Goal: Information Seeking & Learning: Find specific fact

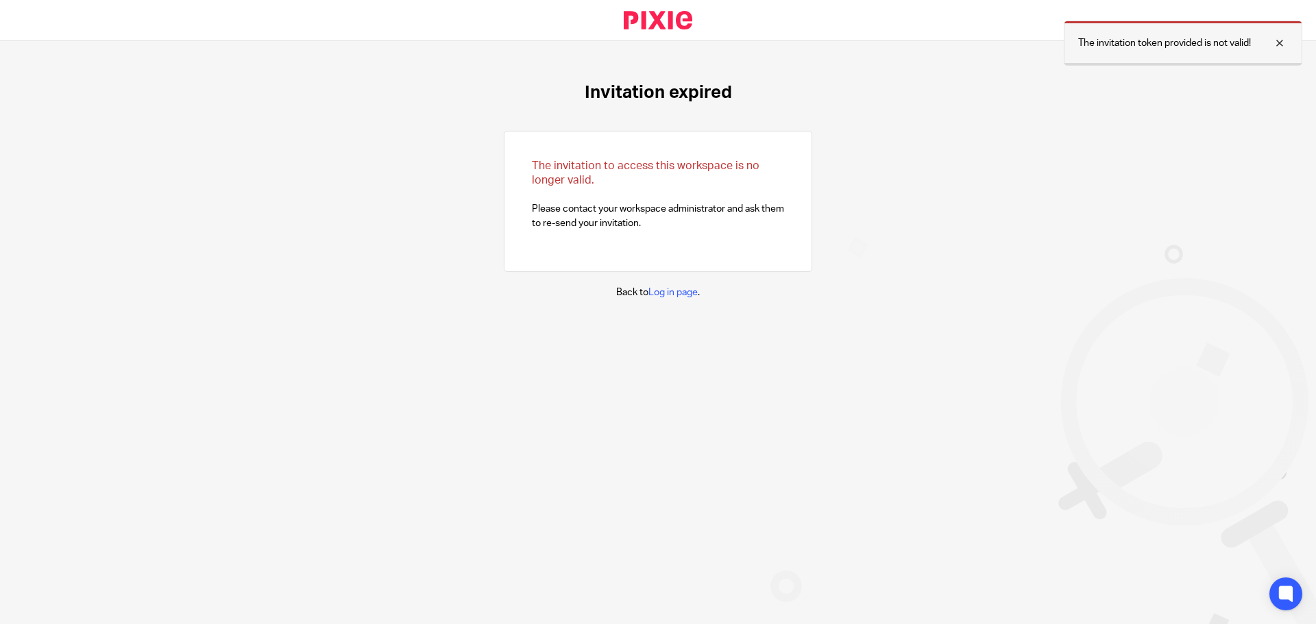
click at [1277, 40] on div at bounding box center [1269, 43] width 37 height 16
click at [666, 293] on link "Log in page" at bounding box center [672, 293] width 49 height 10
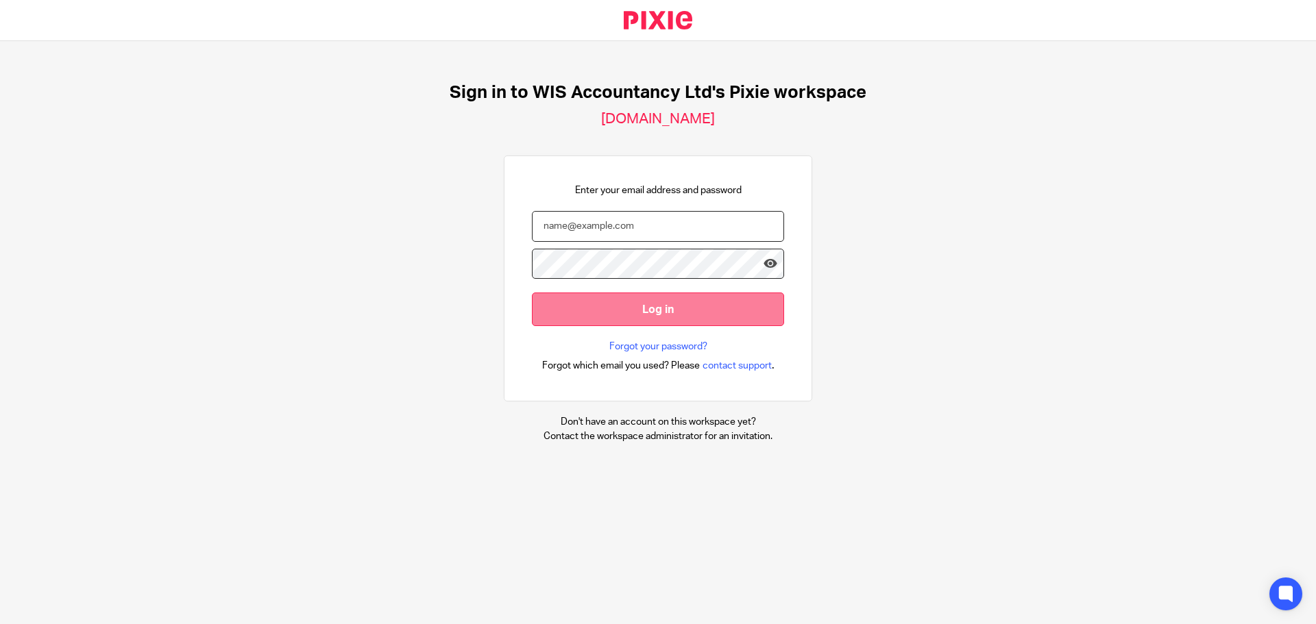
type input "Kalubowila"
click at [644, 305] on input "Log in" at bounding box center [658, 310] width 252 height 34
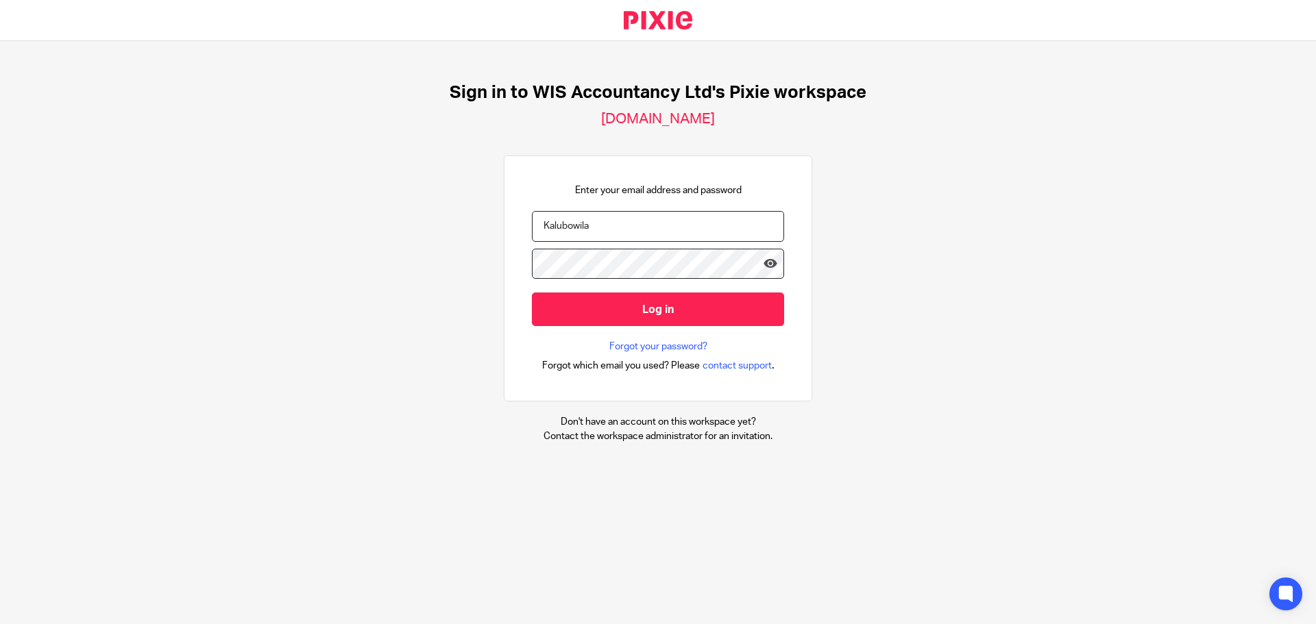
drag, startPoint x: 570, startPoint y: 221, endPoint x: 521, endPoint y: 234, distance: 50.9
click at [521, 234] on div "Enter your email address and password Kalubowila Log in Forgot your password? F…" at bounding box center [658, 279] width 308 height 247
paste input "sasen@wis-accountancy.co.uk"
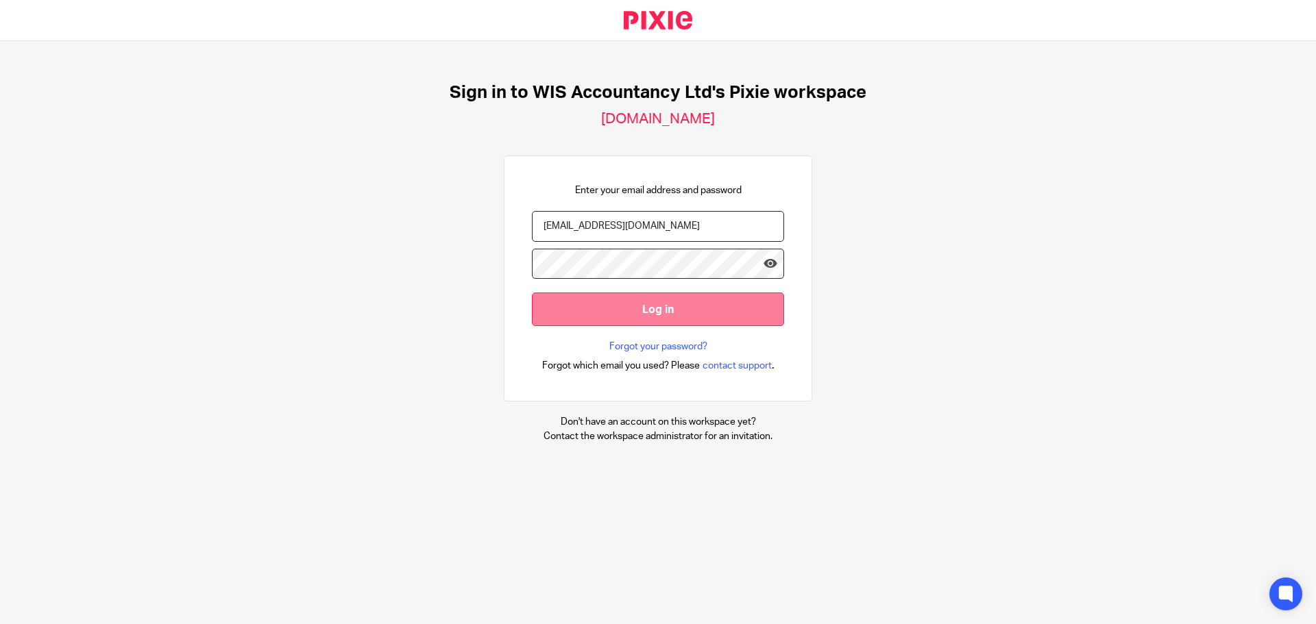
type input "sasen@wis-accountancy.co.uk"
drag, startPoint x: 664, startPoint y: 310, endPoint x: 674, endPoint y: 315, distance: 11.1
click at [663, 313] on input "Log in" at bounding box center [658, 310] width 252 height 34
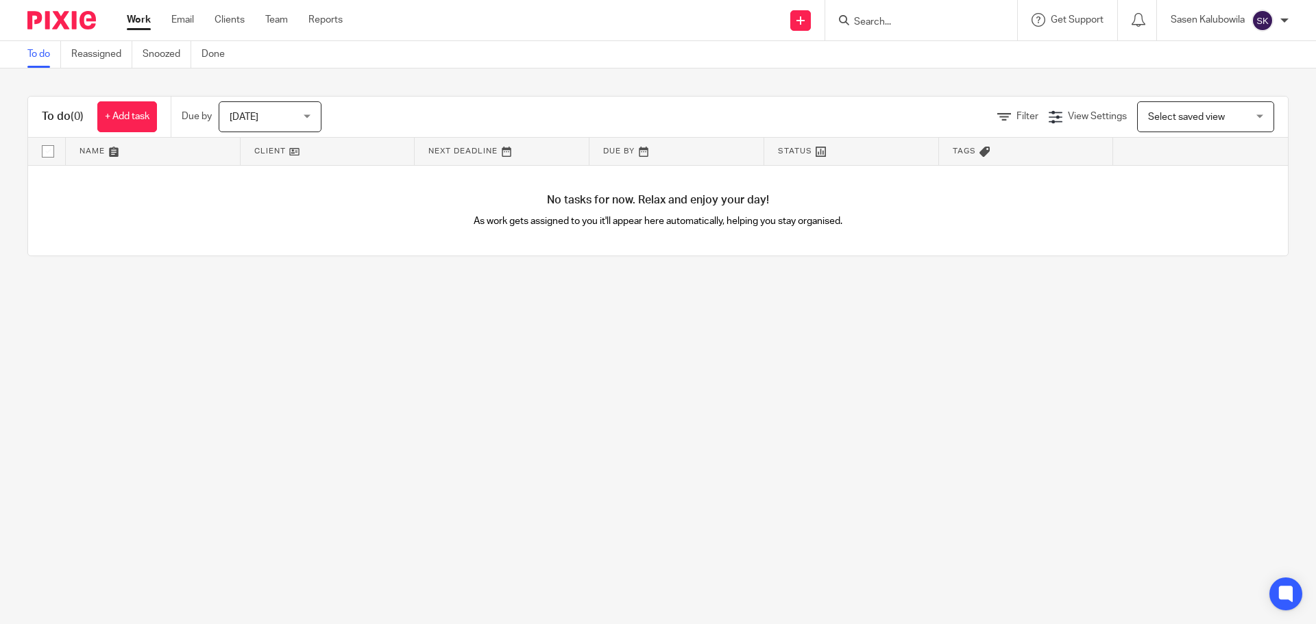
click at [881, 34] on div at bounding box center [921, 20] width 192 height 40
click at [872, 19] on input "Search" at bounding box center [914, 22] width 123 height 12
type input "digisavytel"
click at [910, 55] on link at bounding box center [966, 59] width 232 height 32
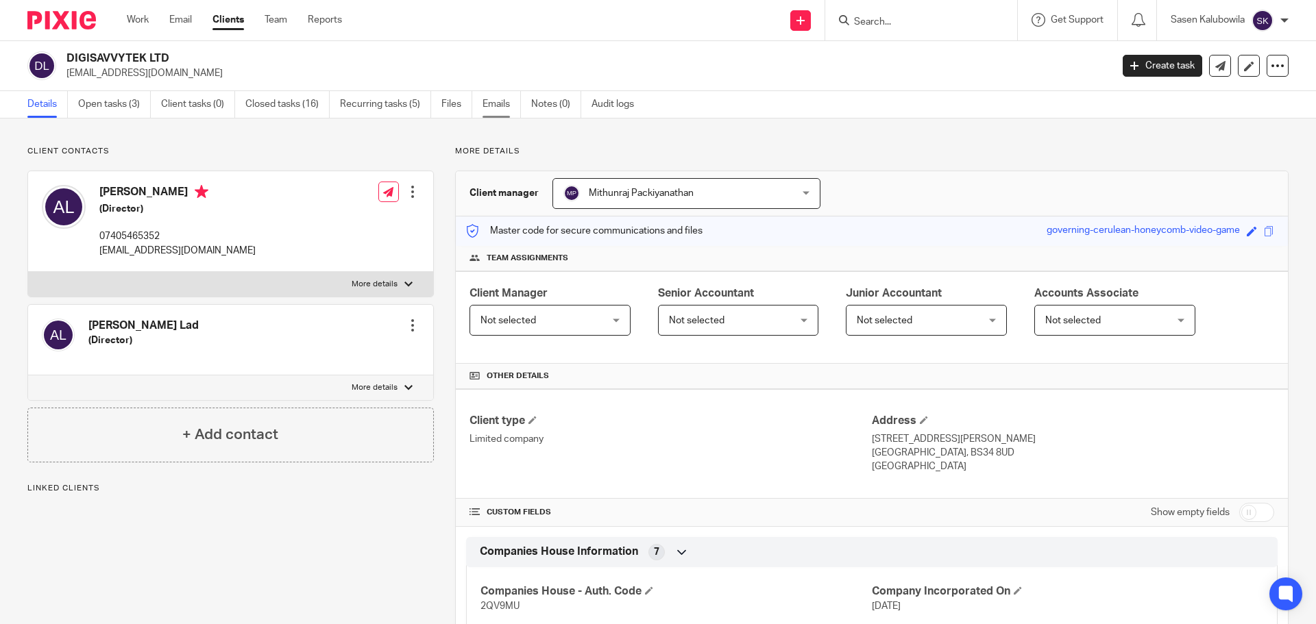
click at [506, 98] on link "Emails" at bounding box center [501, 104] width 38 height 27
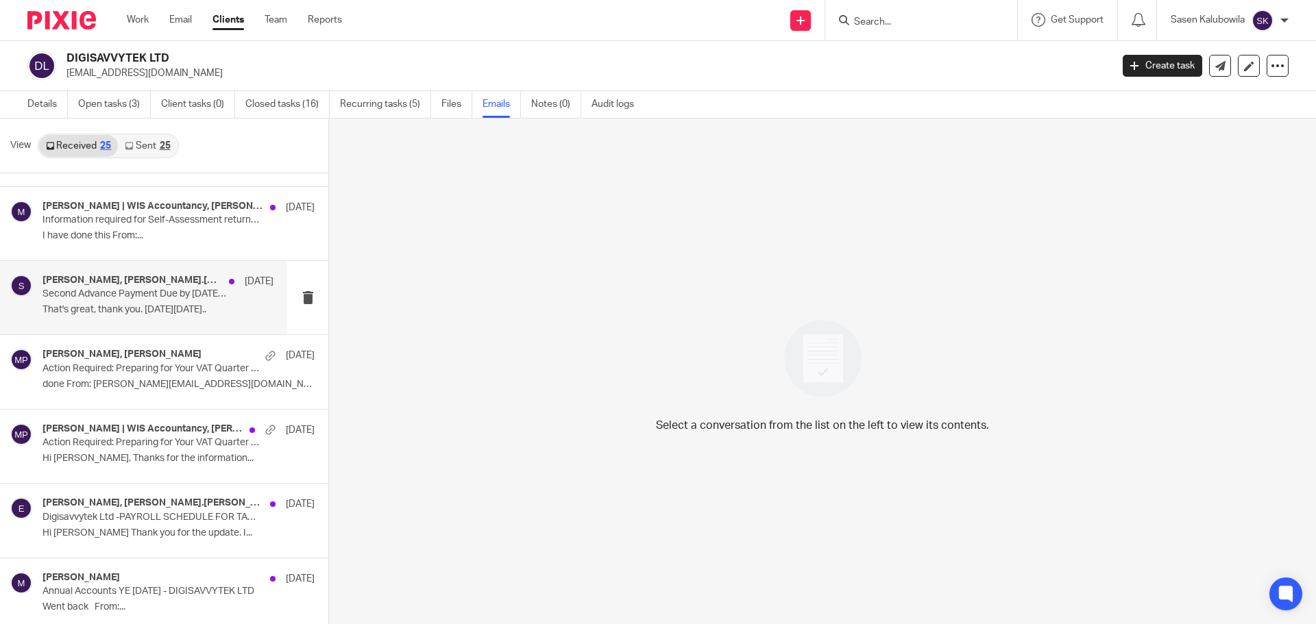
scroll to position [137, 0]
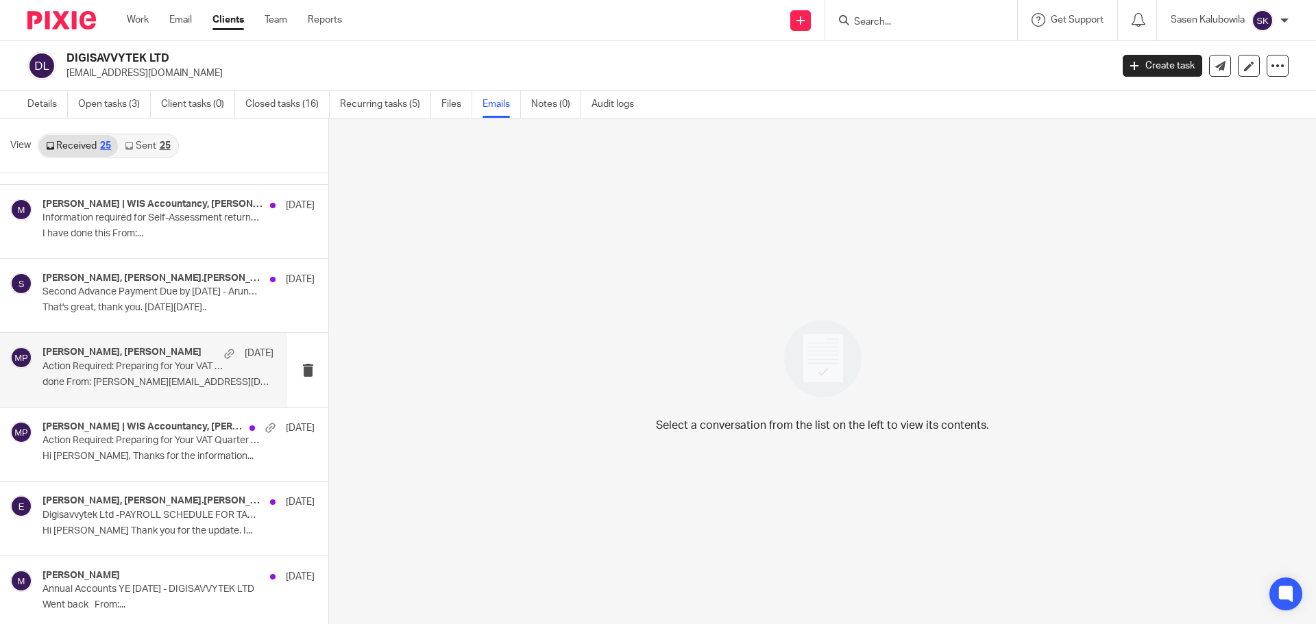
click at [94, 364] on p "Action Required: Preparing for Your VAT Quarter 05 2025 - DIGISAVVYTEK LTD" at bounding box center [134, 367] width 185 height 12
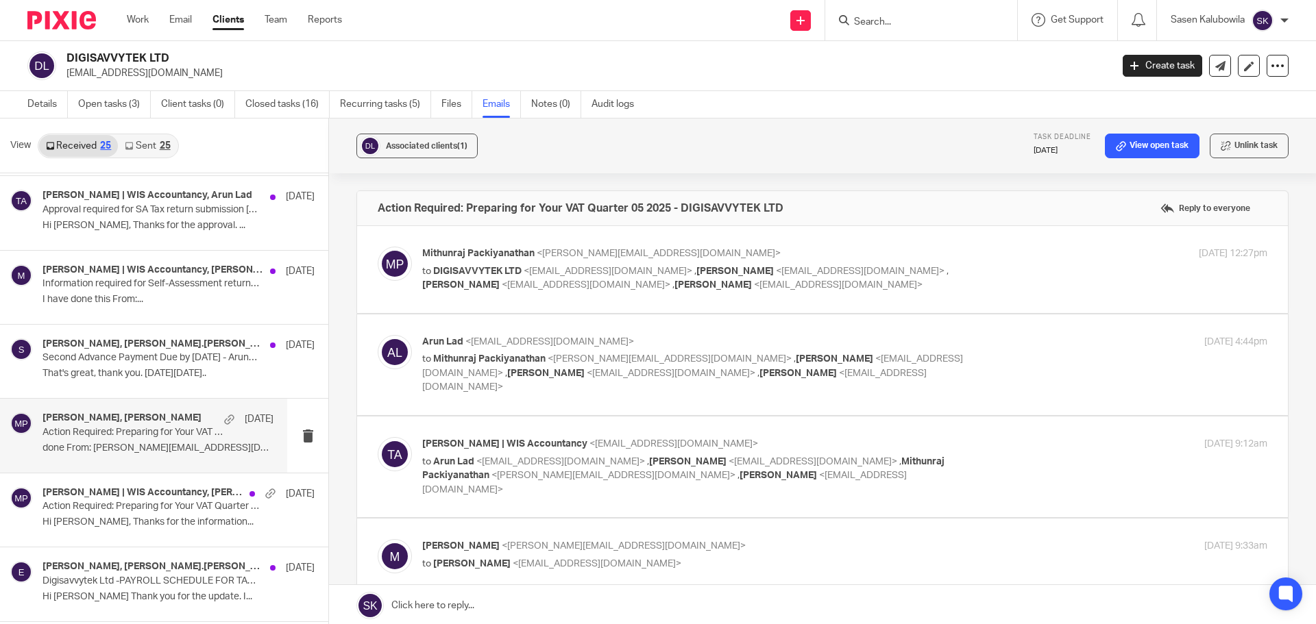
scroll to position [0, 0]
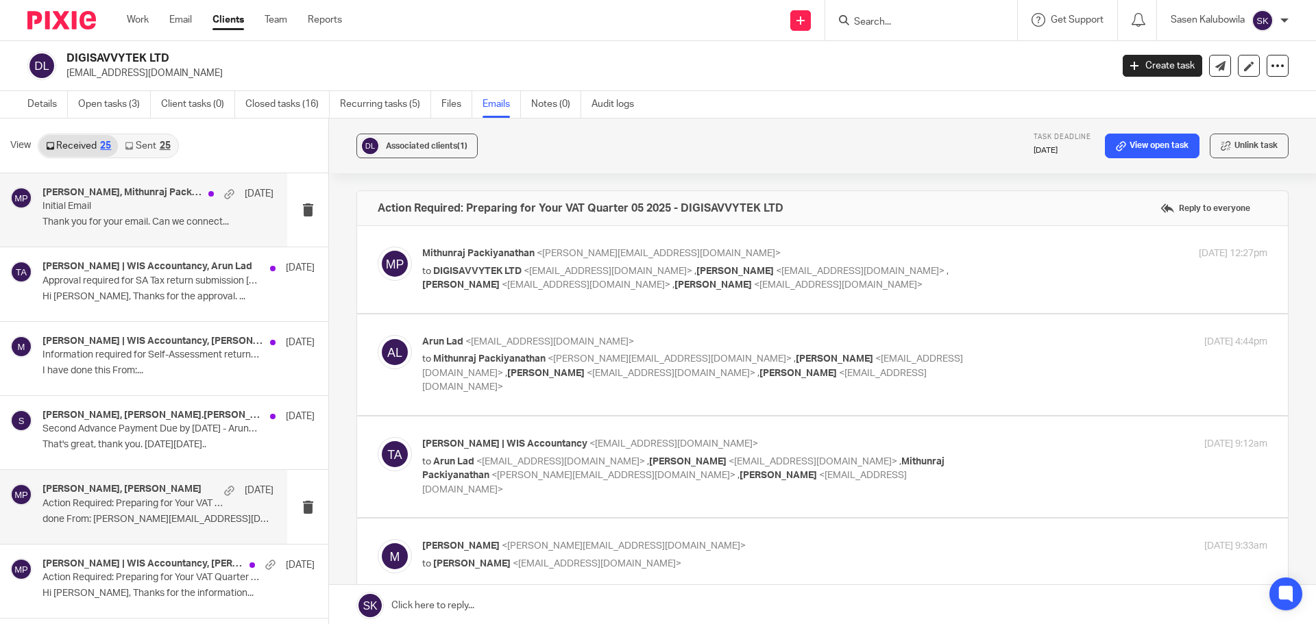
click at [110, 225] on p "Thank you for your email. Can we connect..." at bounding box center [157, 223] width 231 height 12
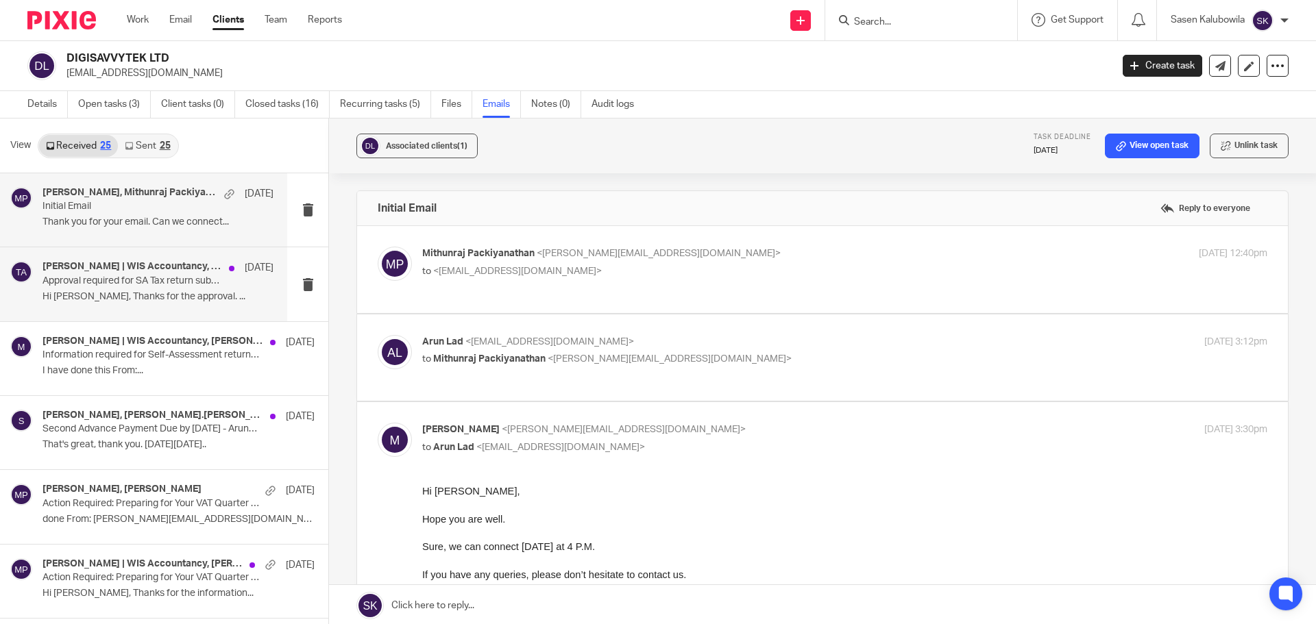
click at [110, 271] on h4 "[PERSON_NAME] | WIS Accountancy, Arun Lad" at bounding box center [132, 267] width 180 height 12
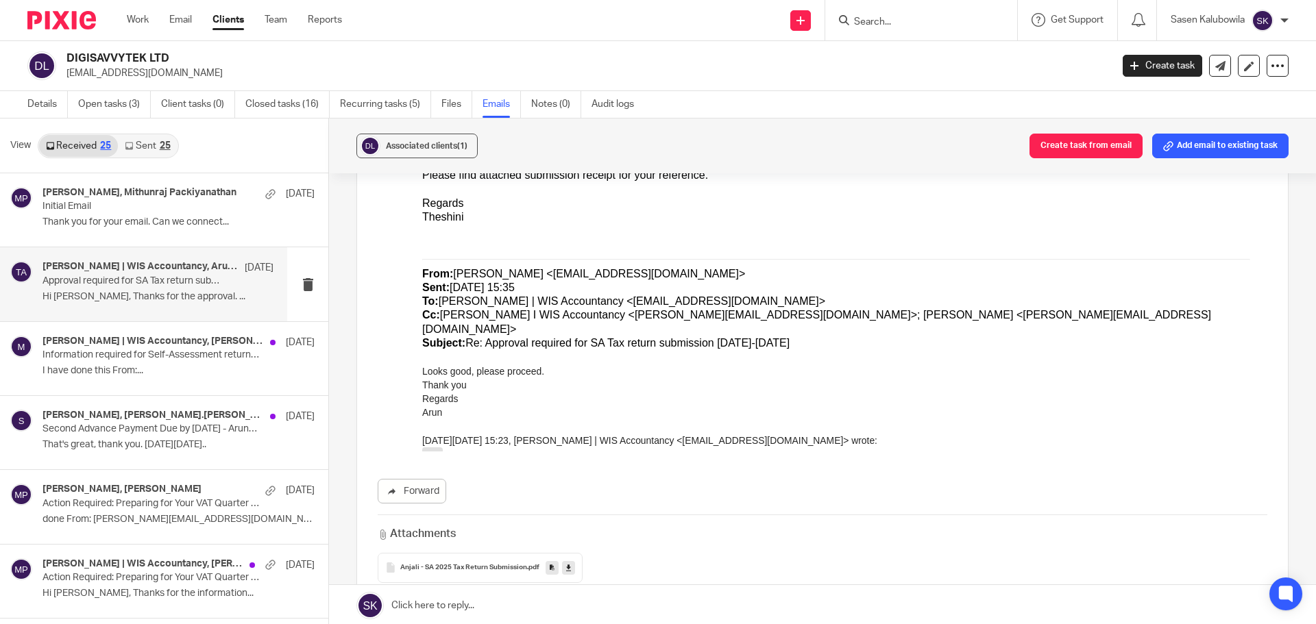
scroll to position [539, 0]
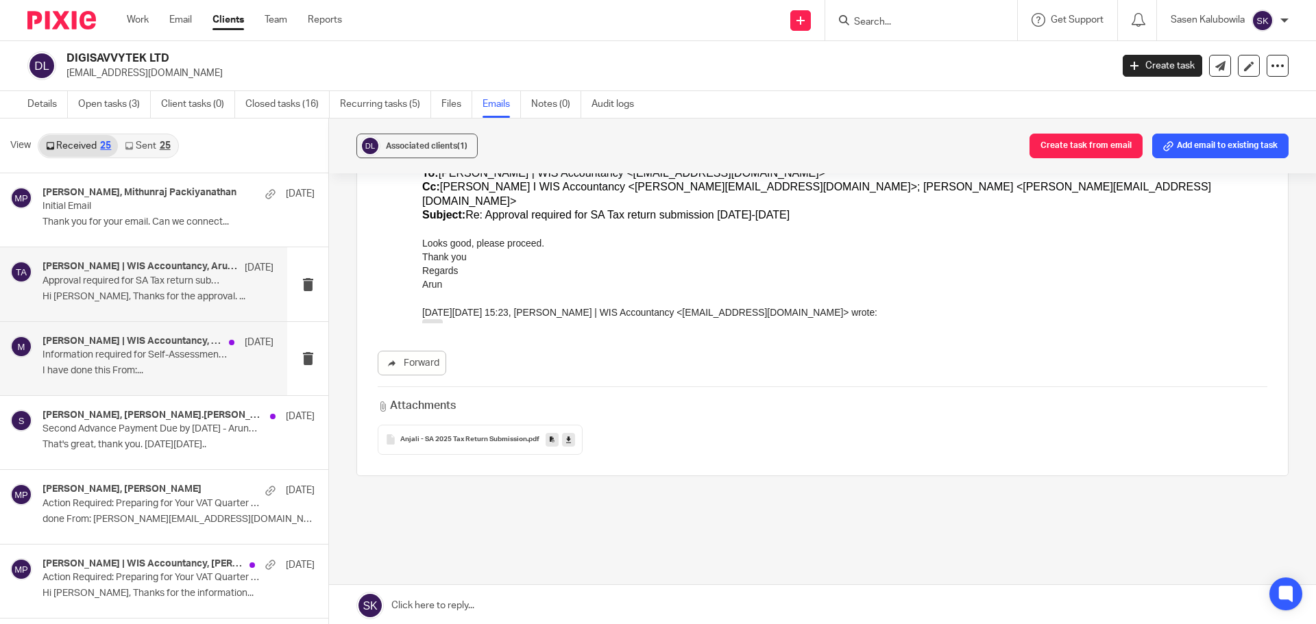
click at [106, 342] on h4 "[PERSON_NAME] | WIS Accountancy, [PERSON_NAME]" at bounding box center [132, 342] width 180 height 12
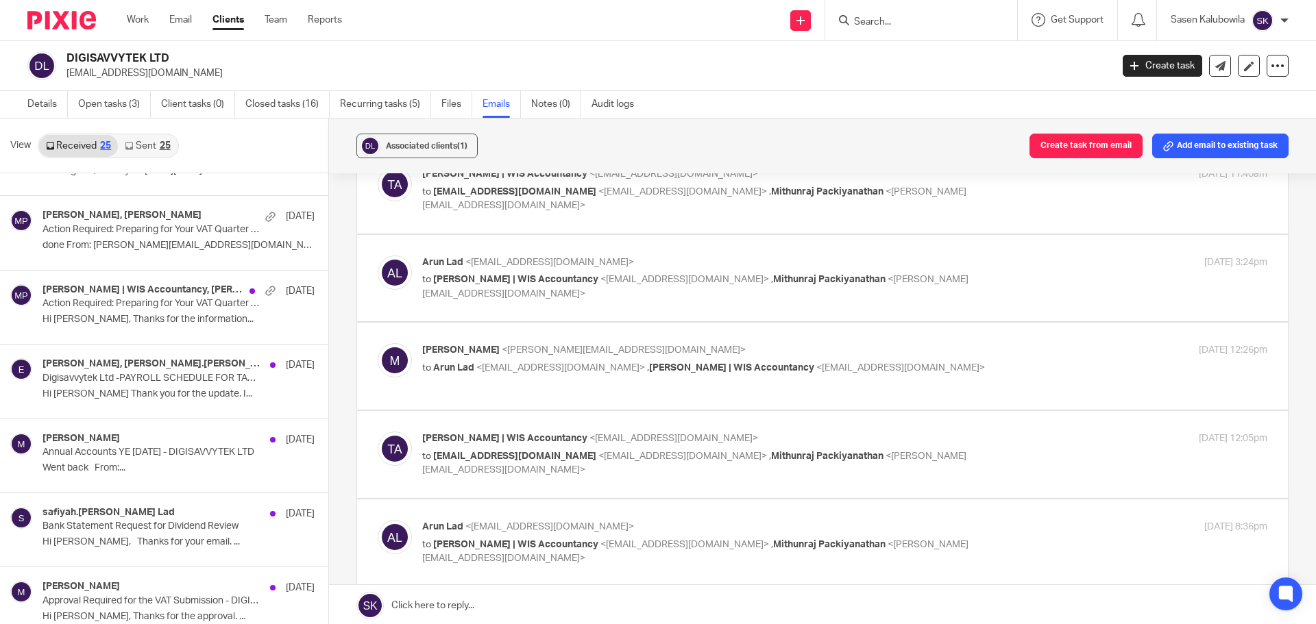
scroll to position [343, 0]
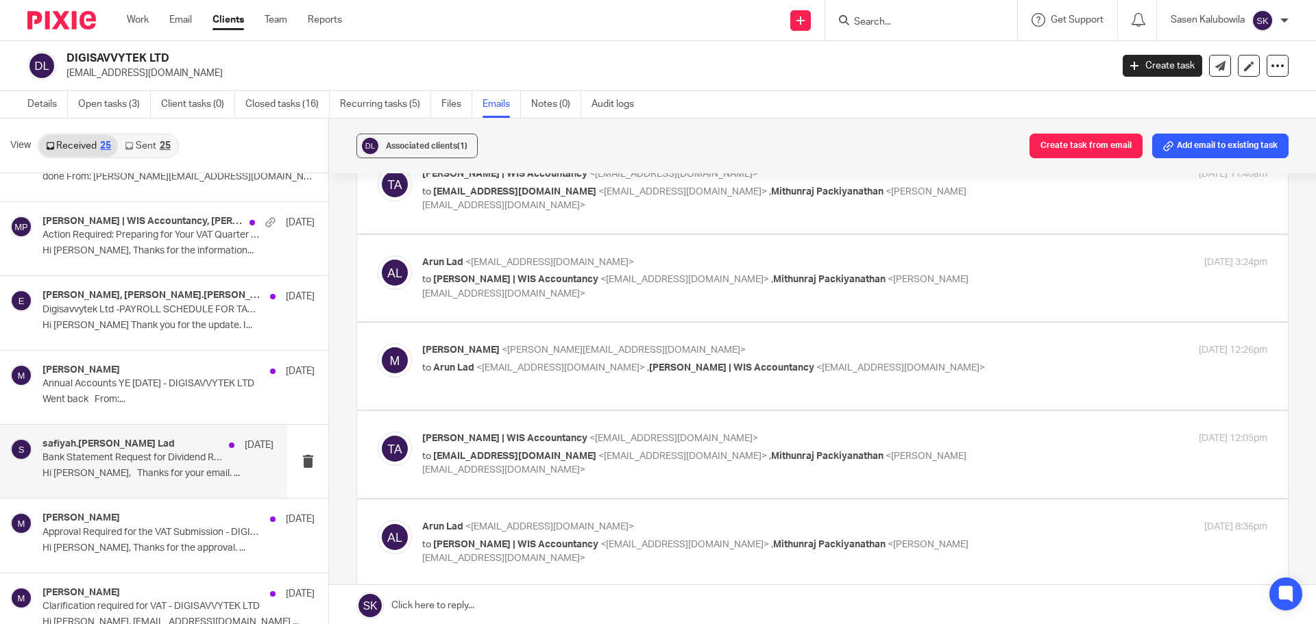
click at [142, 444] on h4 "safiyah.[PERSON_NAME] Lad" at bounding box center [108, 445] width 132 height 12
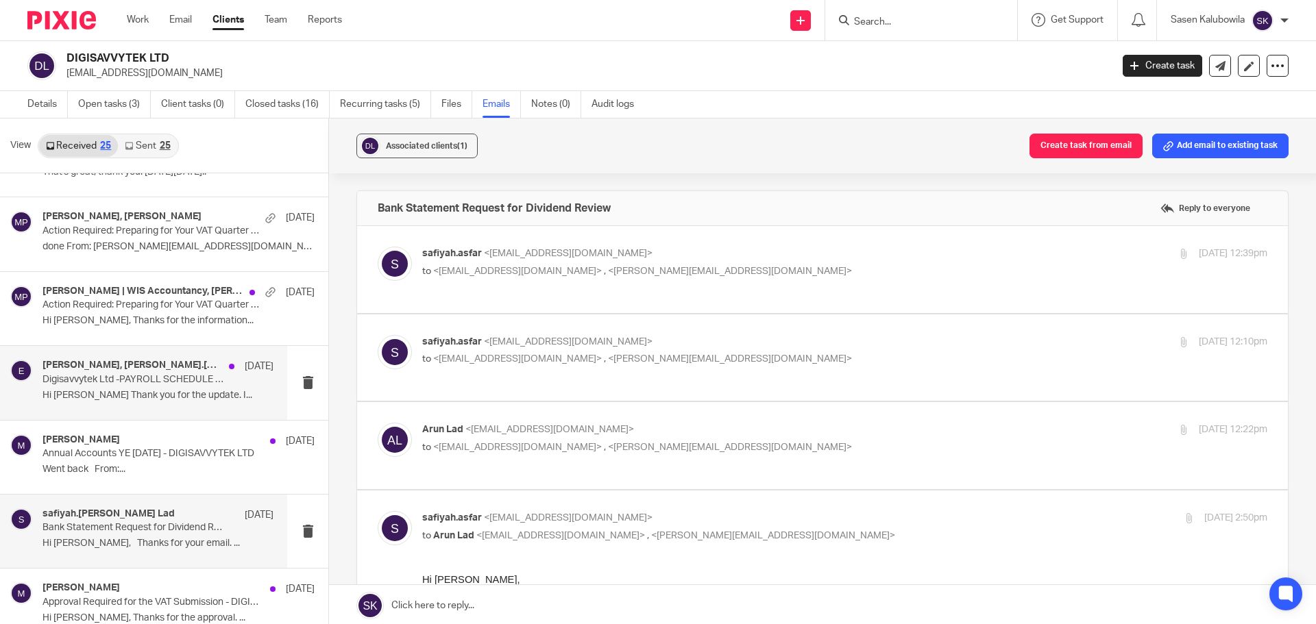
scroll to position [0, 0]
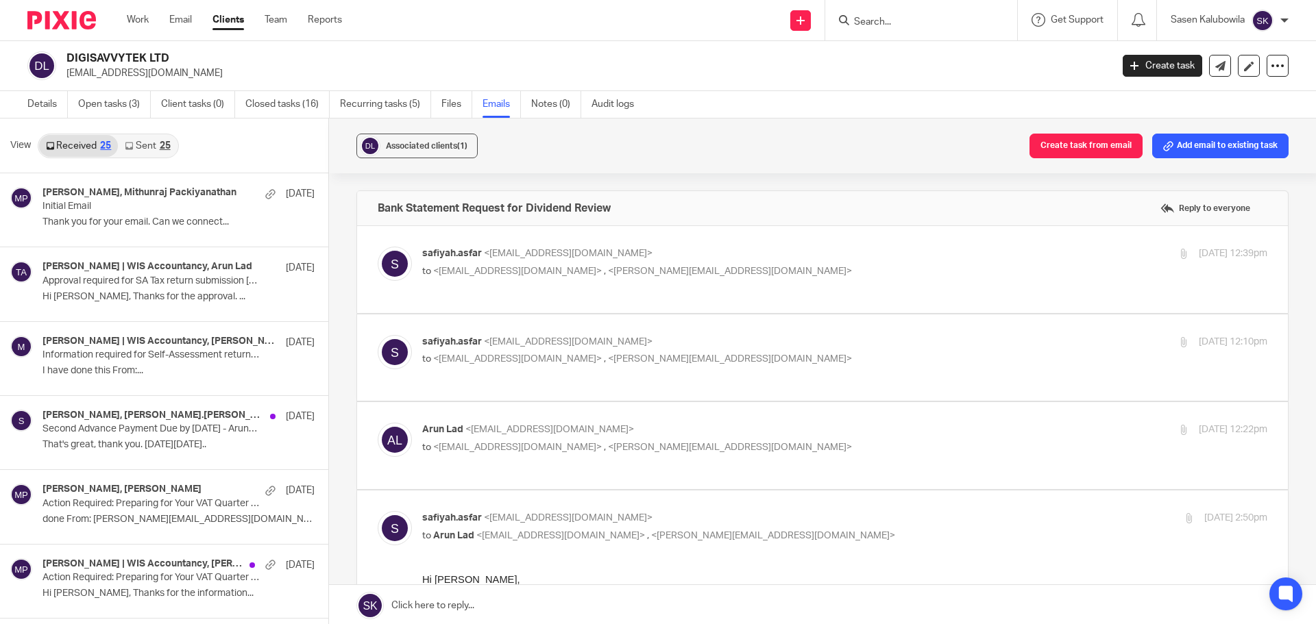
click at [83, 145] on link "Received 25" at bounding box center [78, 146] width 79 height 22
click at [144, 140] on link "Sent 25" at bounding box center [147, 146] width 59 height 22
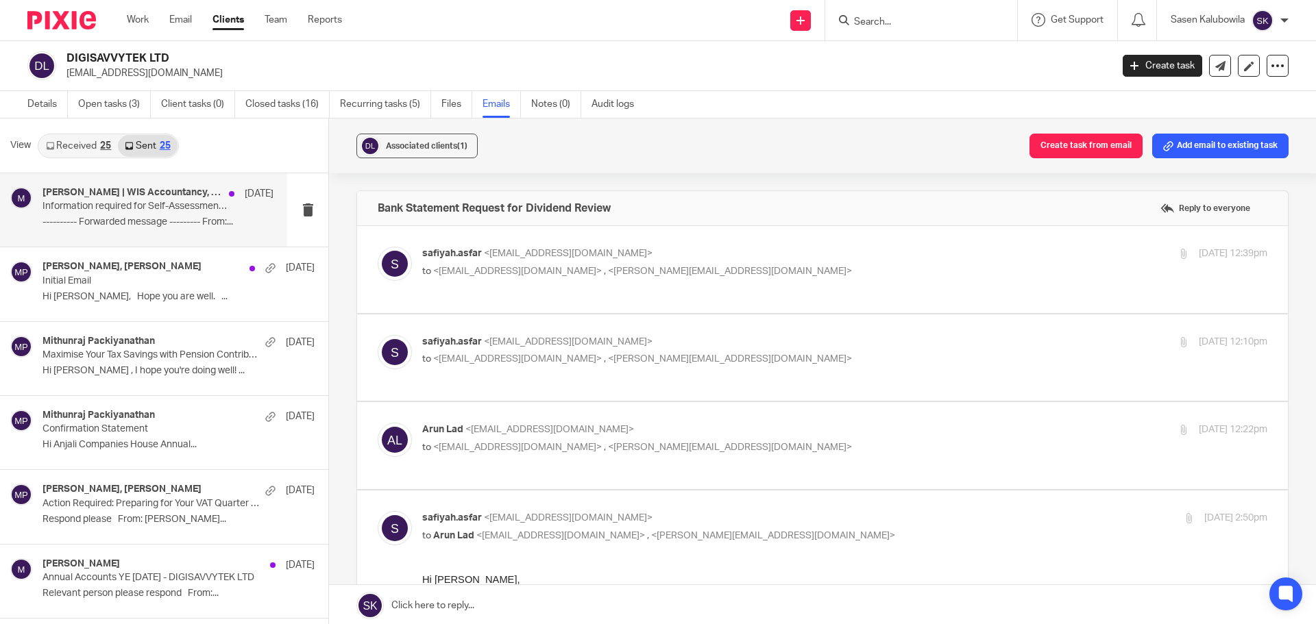
scroll to position [2, 0]
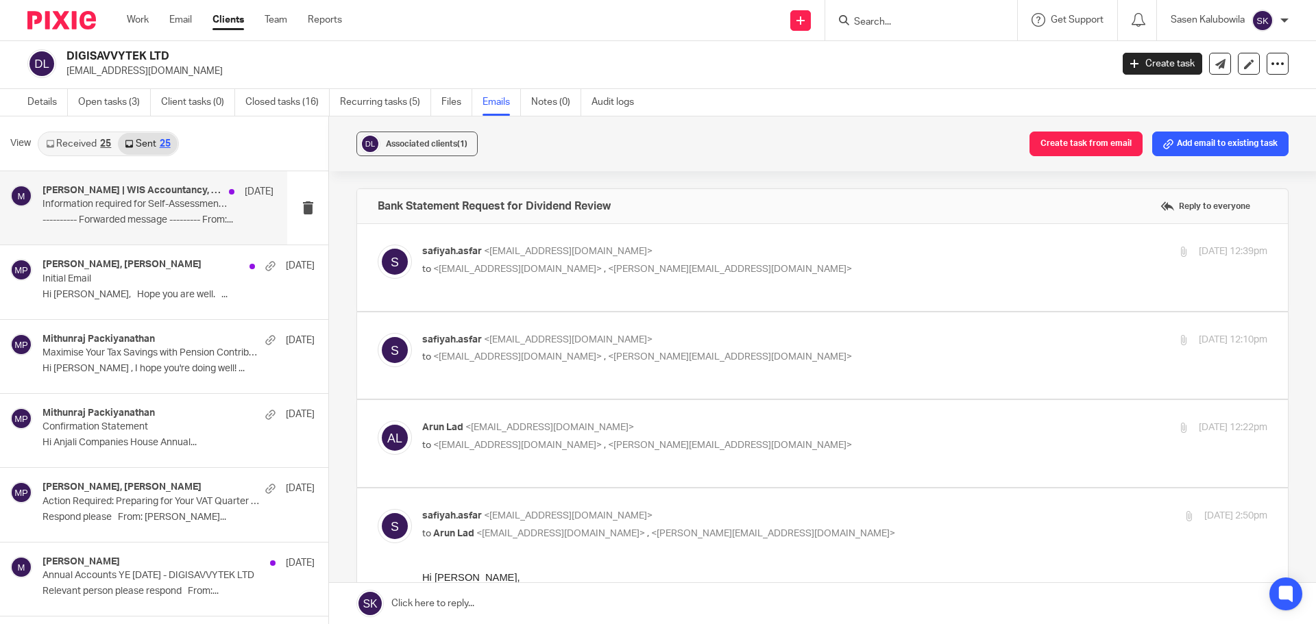
click at [106, 226] on p "---------- Forwarded message --------- From:..." at bounding box center [157, 221] width 231 height 12
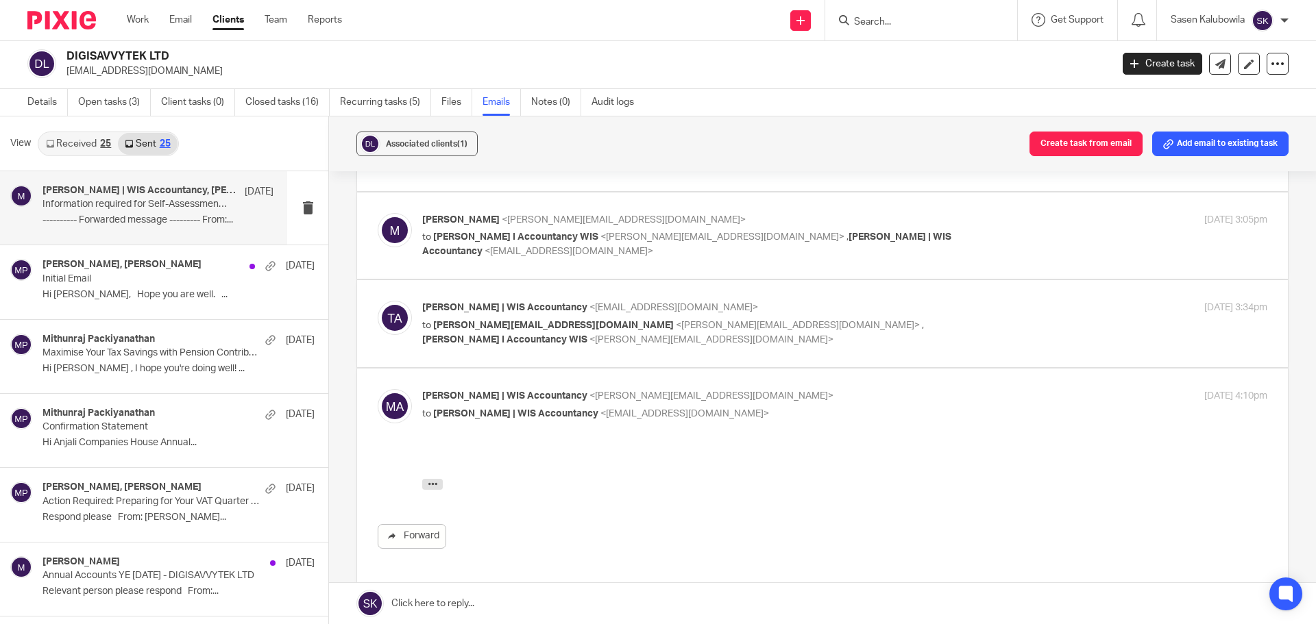
scroll to position [1519, 0]
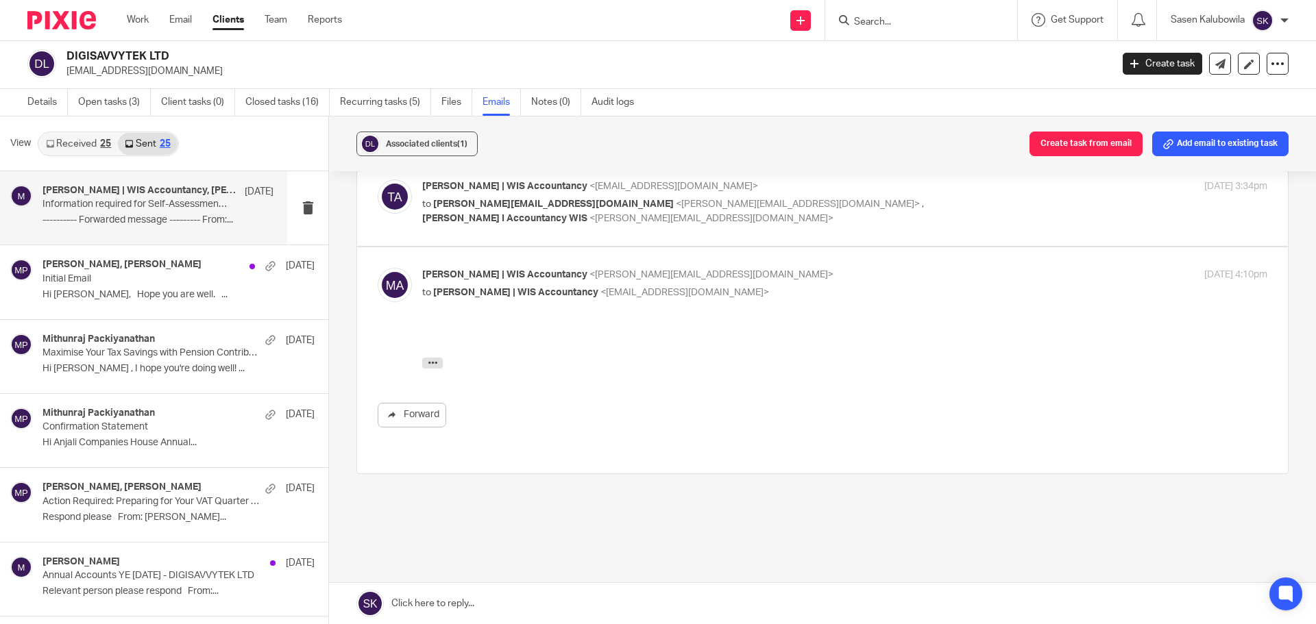
click at [512, 199] on label at bounding box center [822, 202] width 931 height 87
click at [378, 180] on input "checkbox" at bounding box center [377, 179] width 1 height 1
checkbox input "true"
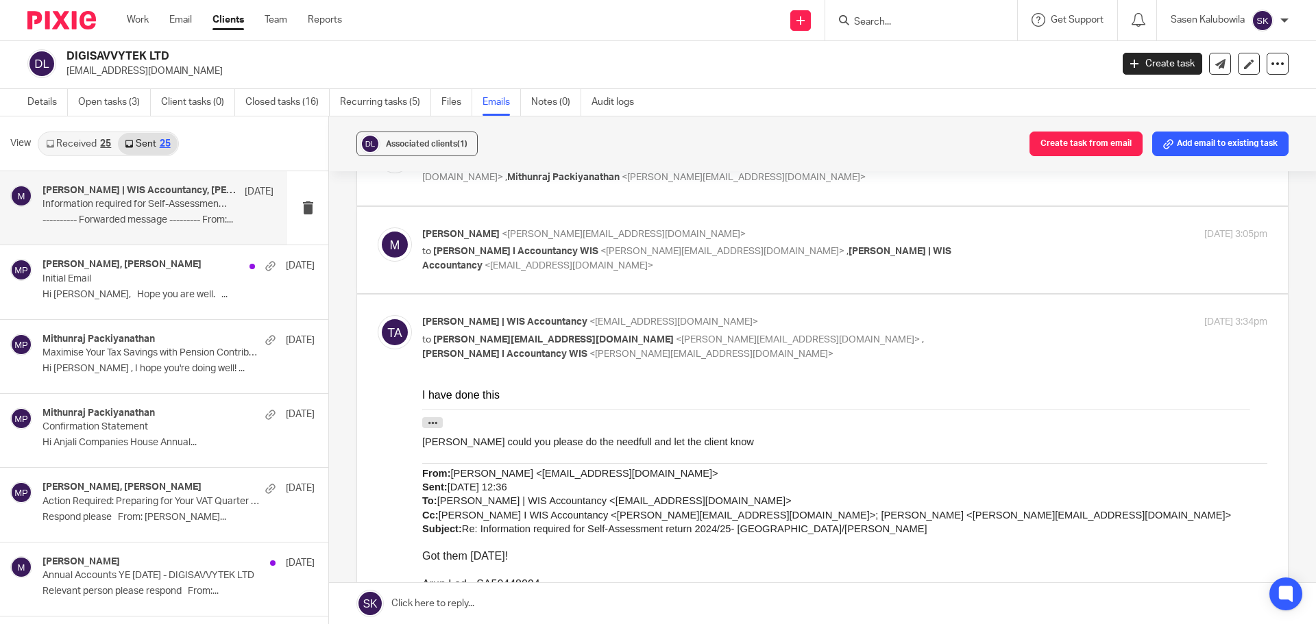
scroll to position [1587, 0]
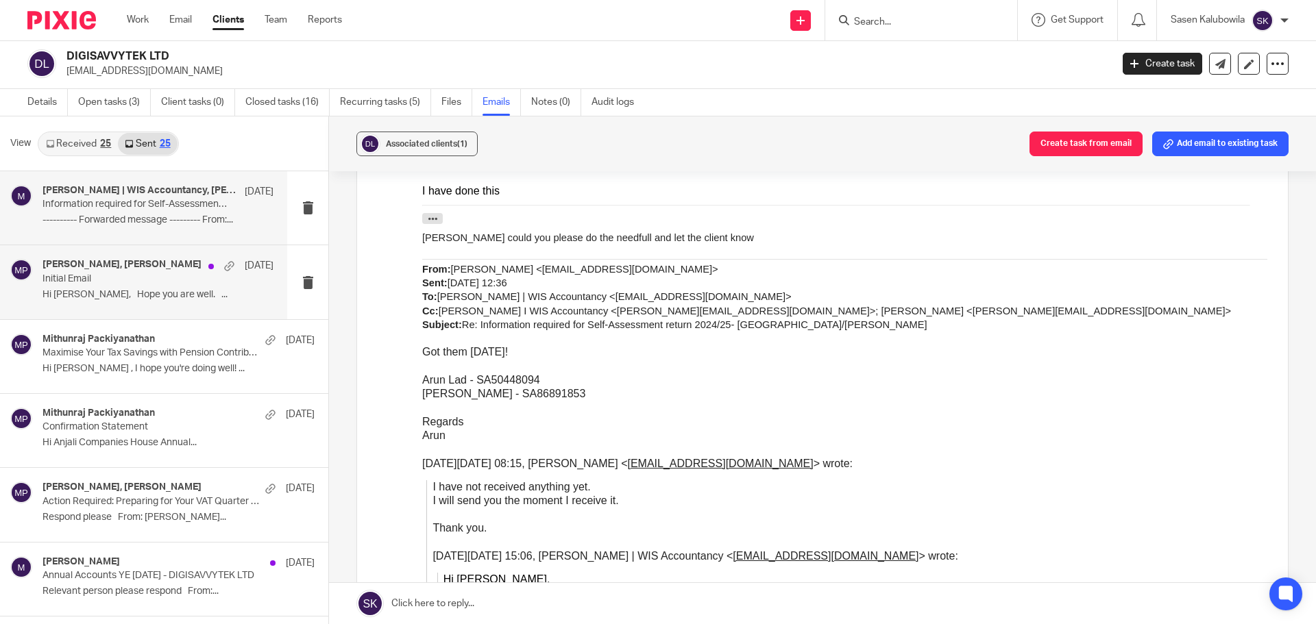
click at [105, 293] on p "Hi [PERSON_NAME], Hope you are well. ..." at bounding box center [157, 295] width 231 height 12
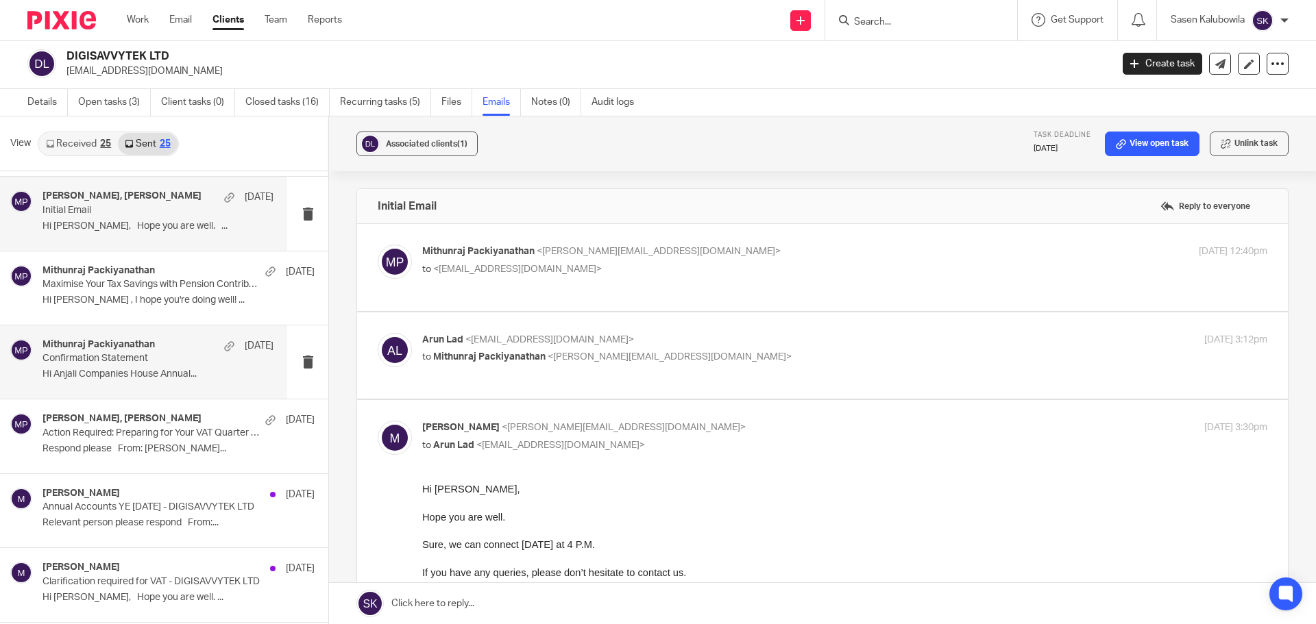
scroll to position [0, 0]
